Goal: Task Accomplishment & Management: Manage account settings

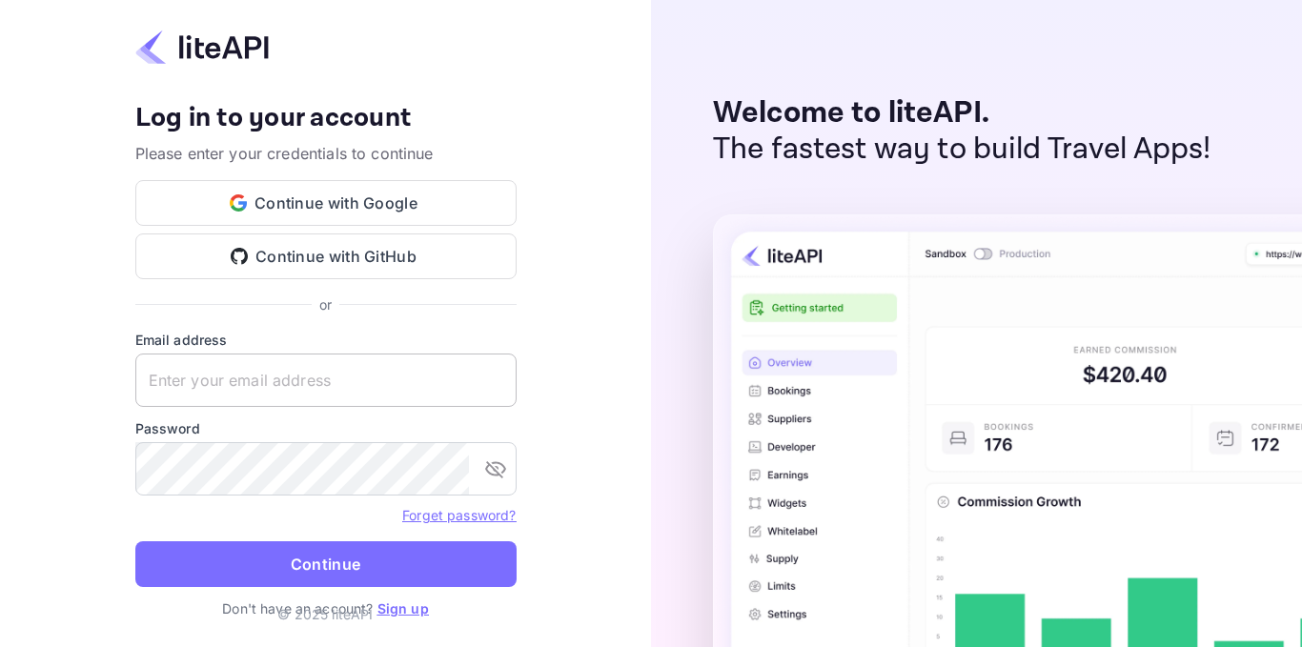
click at [432, 378] on input "text" at bounding box center [325, 380] width 381 height 53
click at [285, 384] on input "zafer.[PERSON_NAME]" at bounding box center [325, 380] width 381 height 53
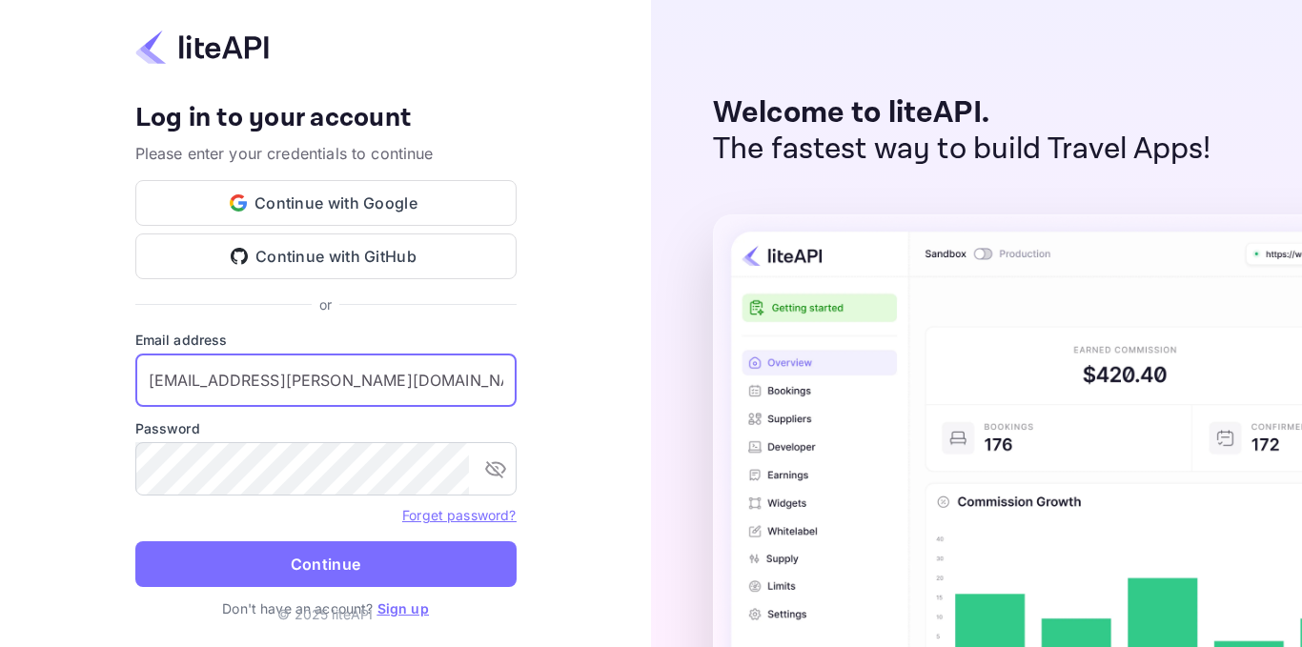
type input "[EMAIL_ADDRESS][PERSON_NAME][DOMAIN_NAME]"
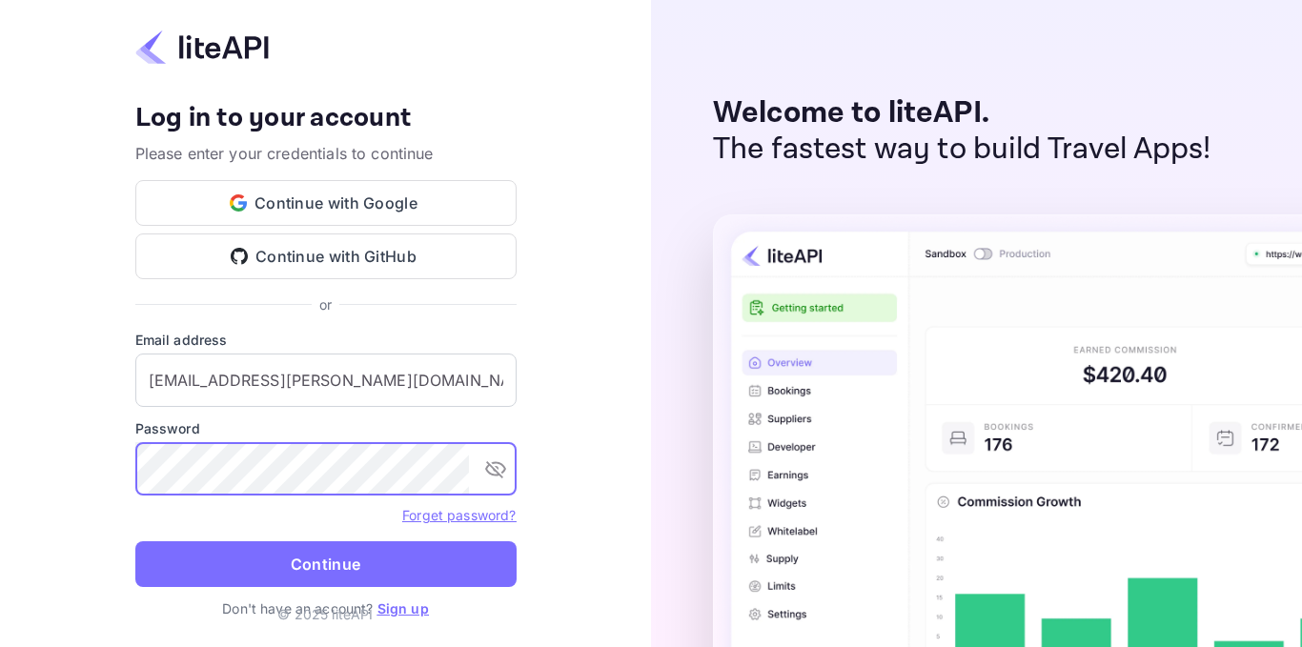
click at [492, 473] on icon "toggle password visibility" at bounding box center [495, 469] width 23 height 23
click at [495, 477] on icon "toggle password visibility" at bounding box center [495, 469] width 23 height 23
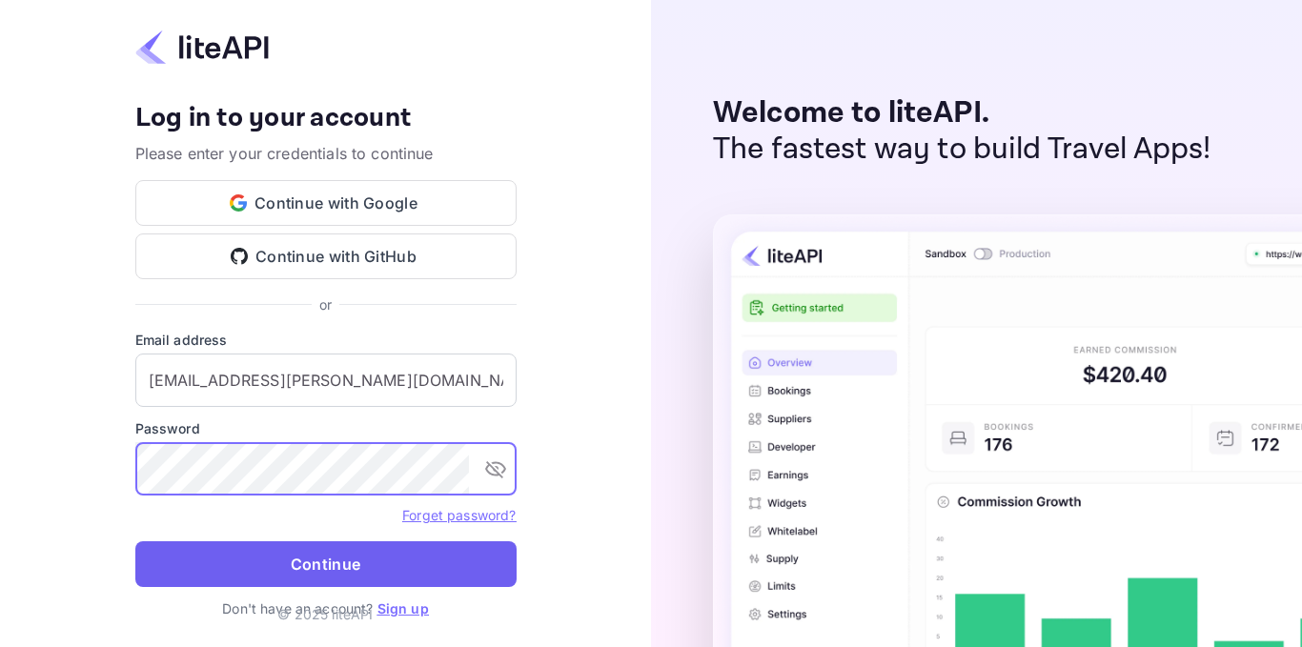
click at [373, 567] on button "Continue" at bounding box center [325, 565] width 381 height 46
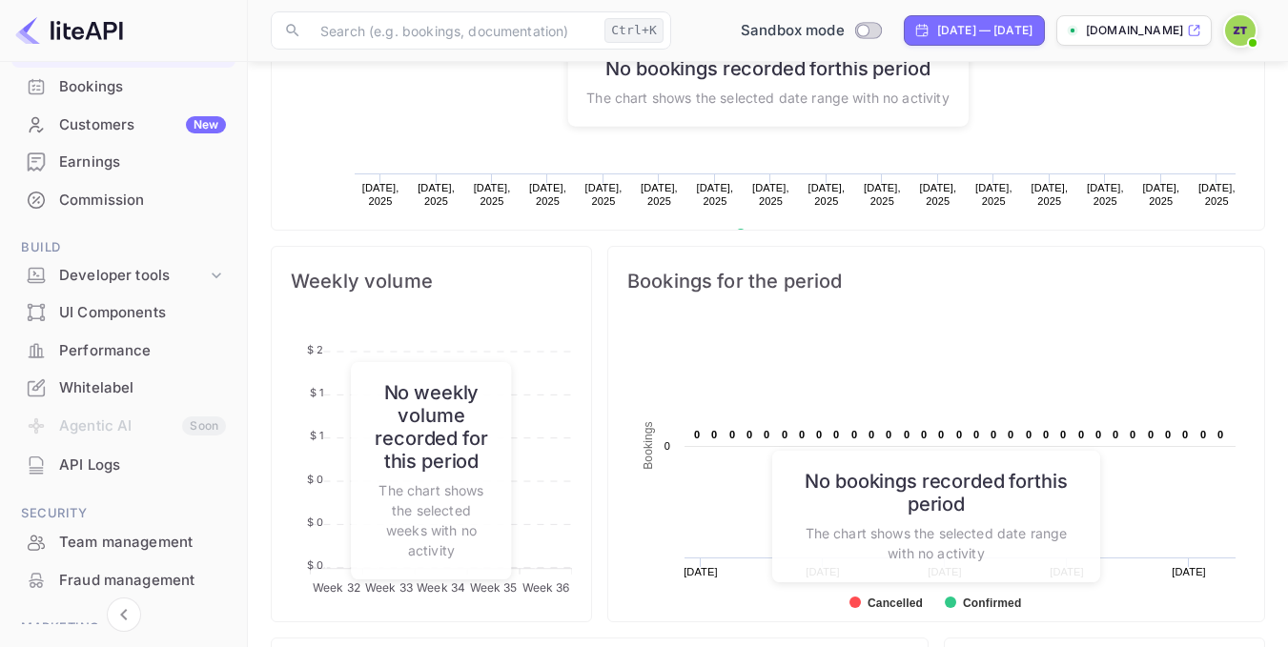
scroll to position [272, 0]
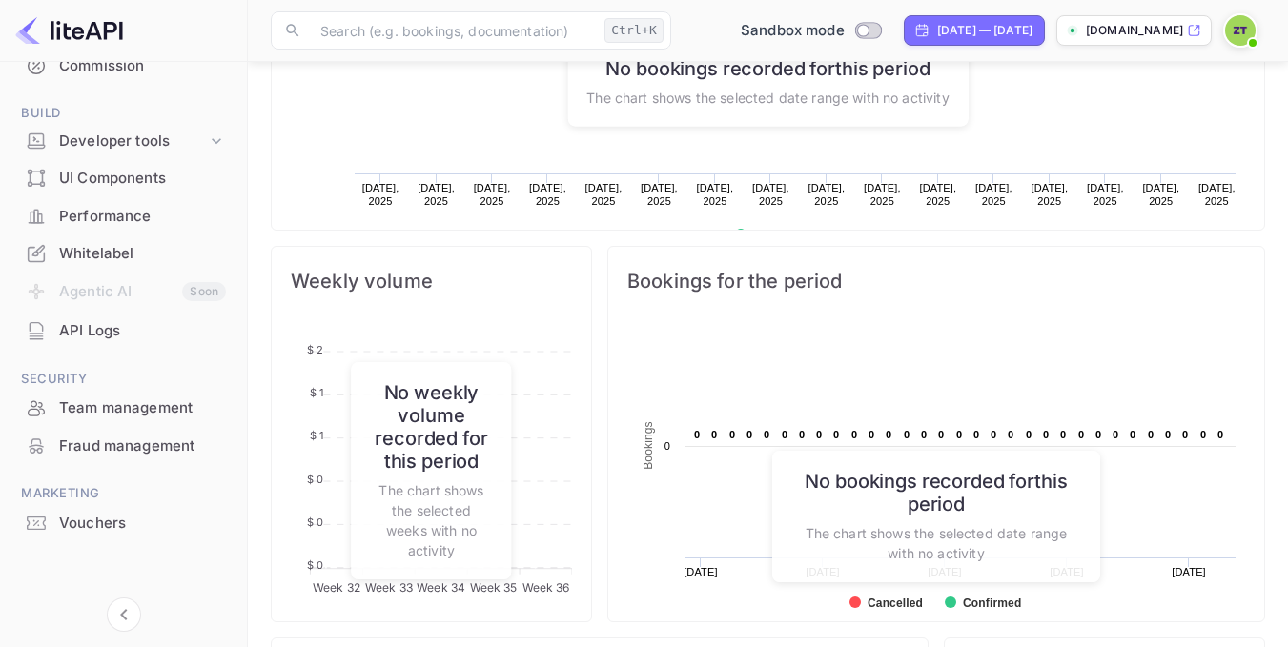
click at [108, 256] on div "Whitelabel" at bounding box center [142, 254] width 167 height 22
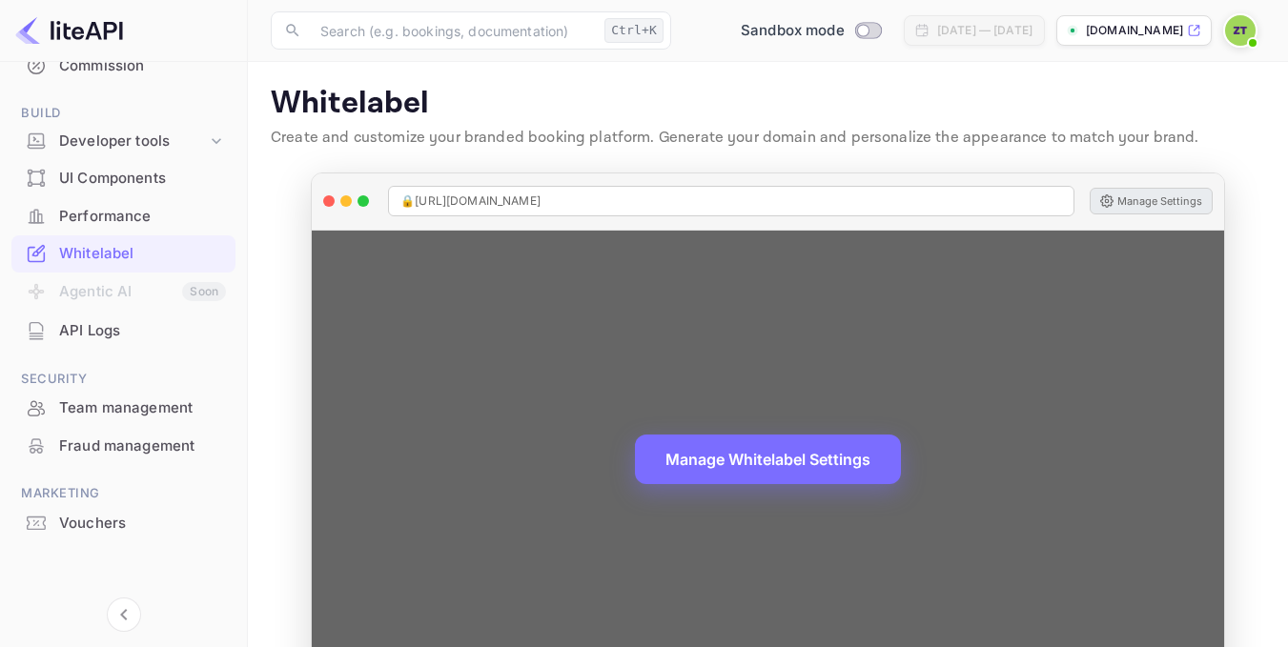
click at [1138, 201] on button "Manage Settings" at bounding box center [1151, 201] width 123 height 27
